Goal: Task Accomplishment & Management: Manage account settings

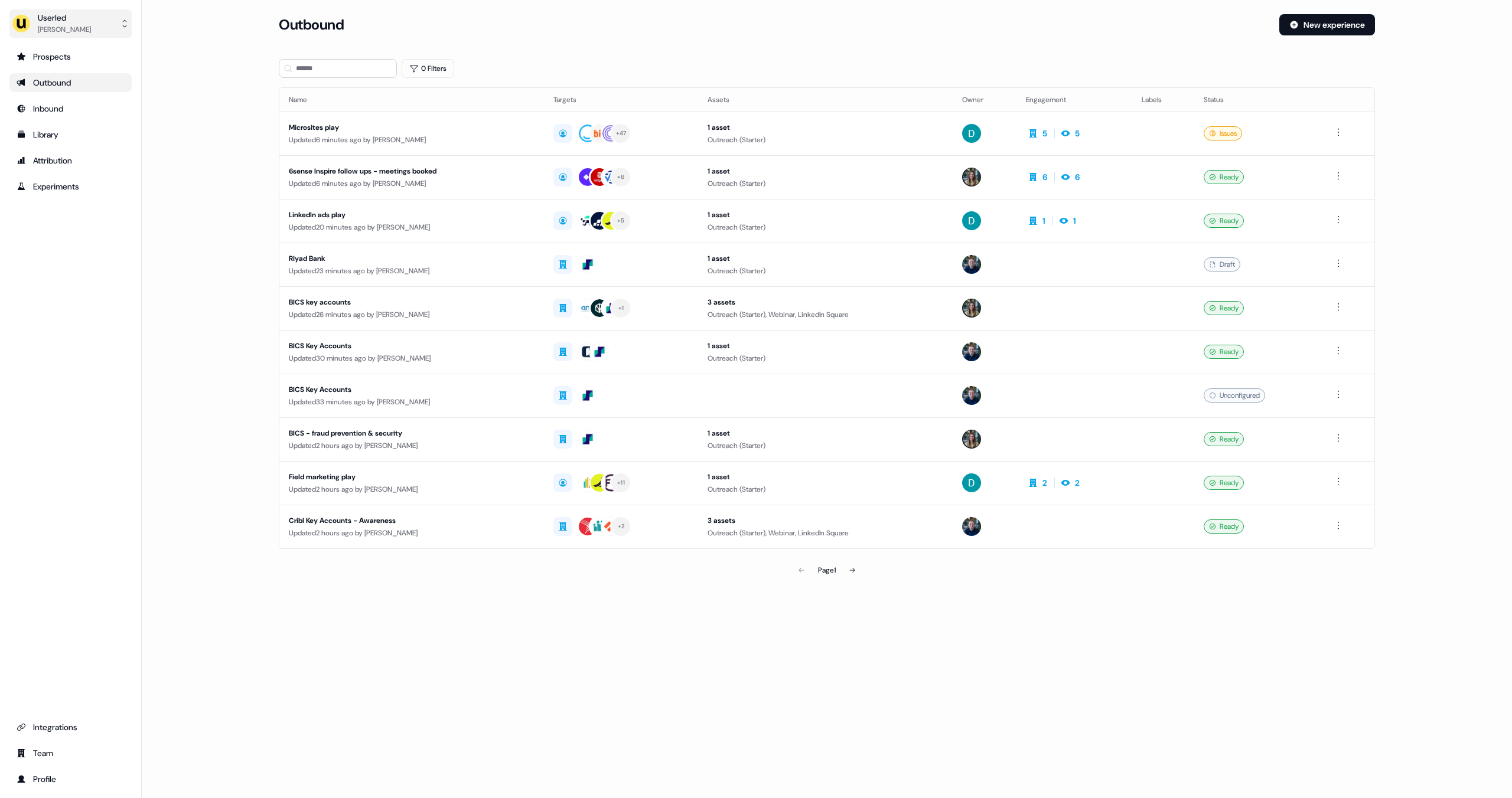
click at [81, 35] on div "Ryan Hennessy" at bounding box center [65, 30] width 53 height 12
click at [84, 53] on div "Impersonate (Admin)" at bounding box center [70, 56] width 112 height 21
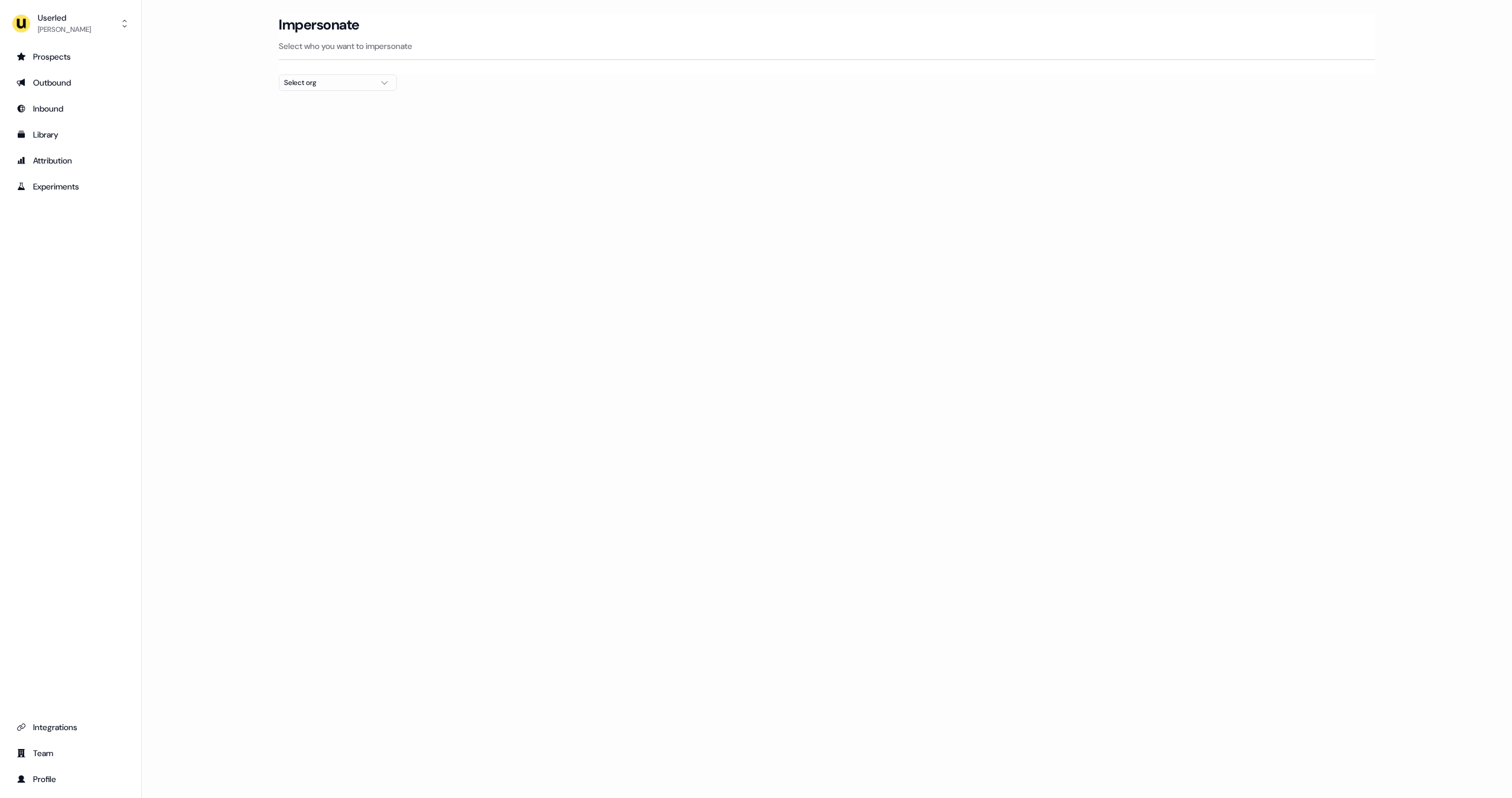
click at [301, 81] on div "Select org" at bounding box center [328, 83] width 88 height 12
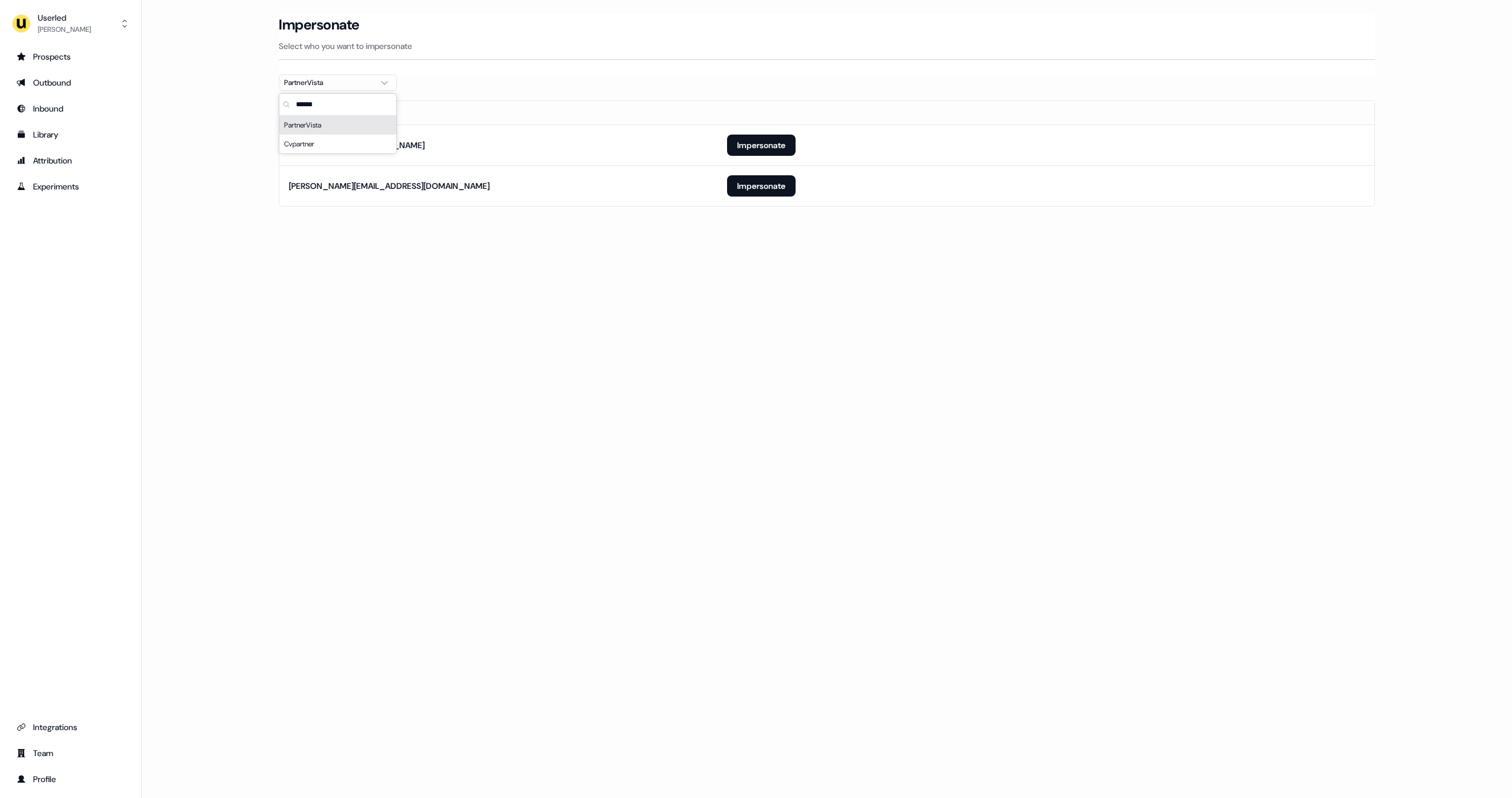
type input "******"
click at [563, 233] on section "Loading... Impersonate Select who you want to impersonate PartnerVista Email ho…" at bounding box center [826, 127] width 1134 height 226
click at [745, 153] on button "Impersonate" at bounding box center [762, 145] width 69 height 21
